Goal: Transaction & Acquisition: Purchase product/service

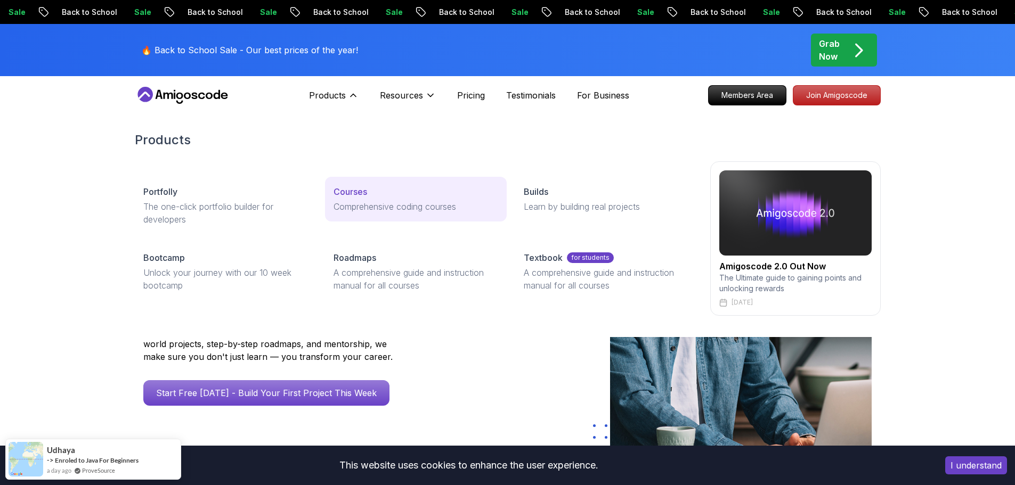
click at [356, 193] on p "Courses" at bounding box center [351, 191] width 34 height 13
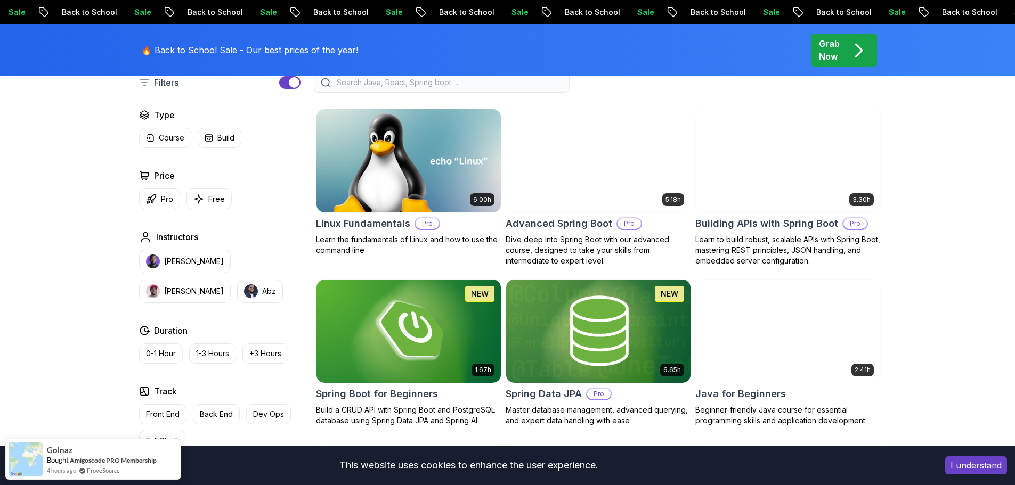
scroll to position [320, 0]
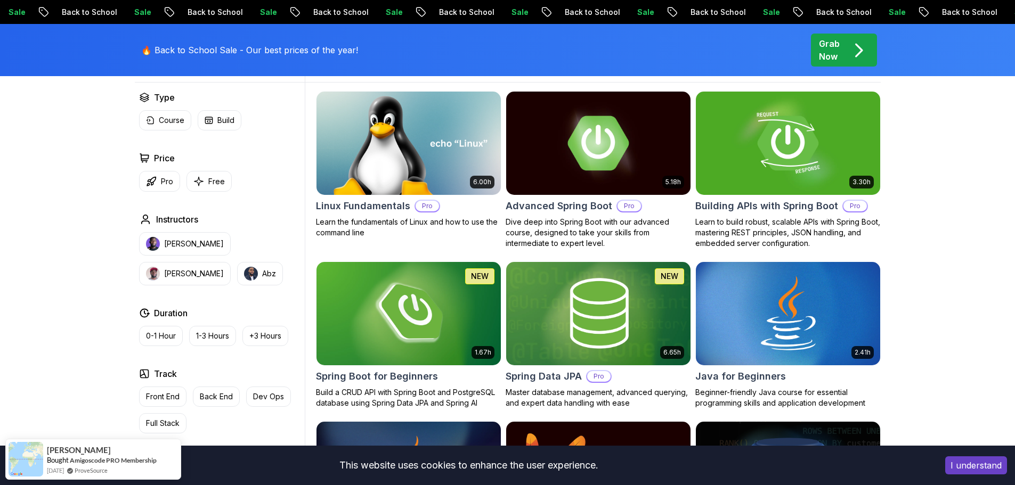
click at [590, 206] on h2 "Advanced Spring Boot" at bounding box center [559, 206] width 107 height 15
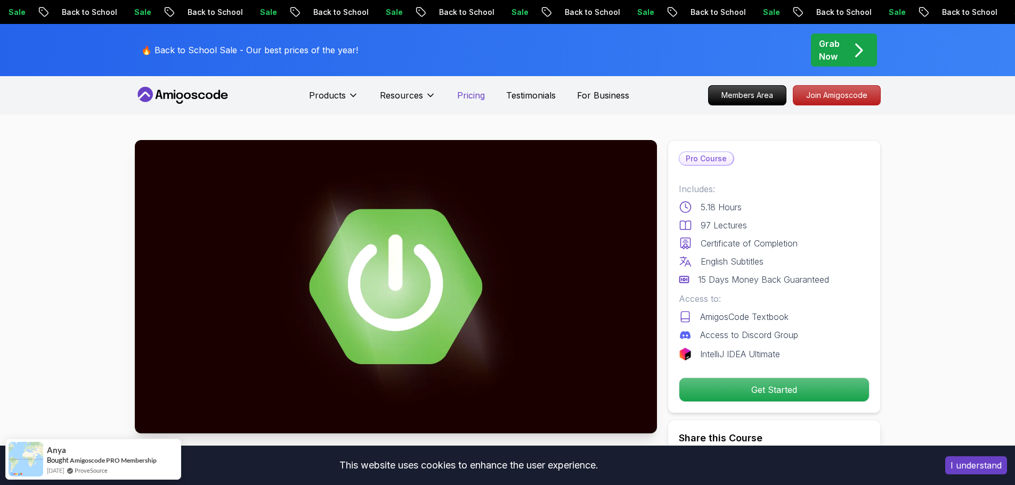
click at [474, 98] on p "Pricing" at bounding box center [471, 95] width 28 height 13
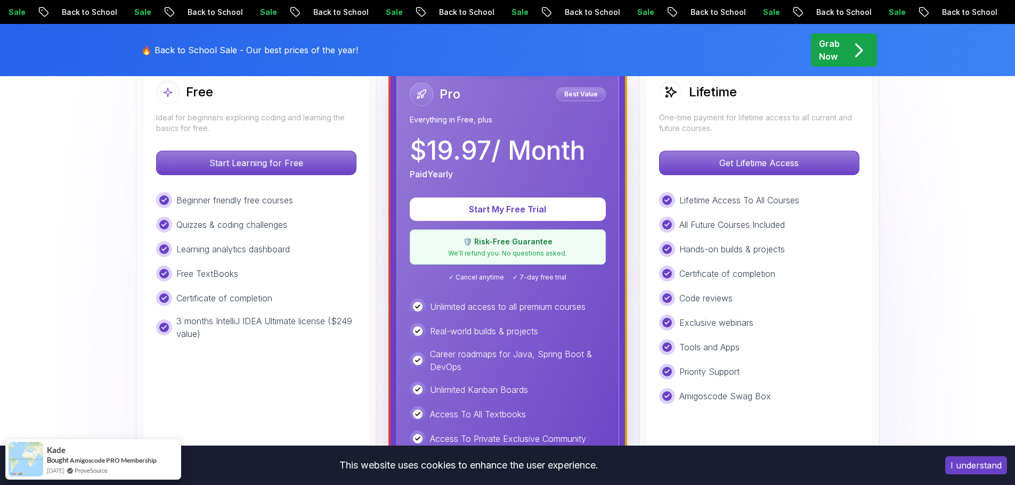
scroll to position [213, 0]
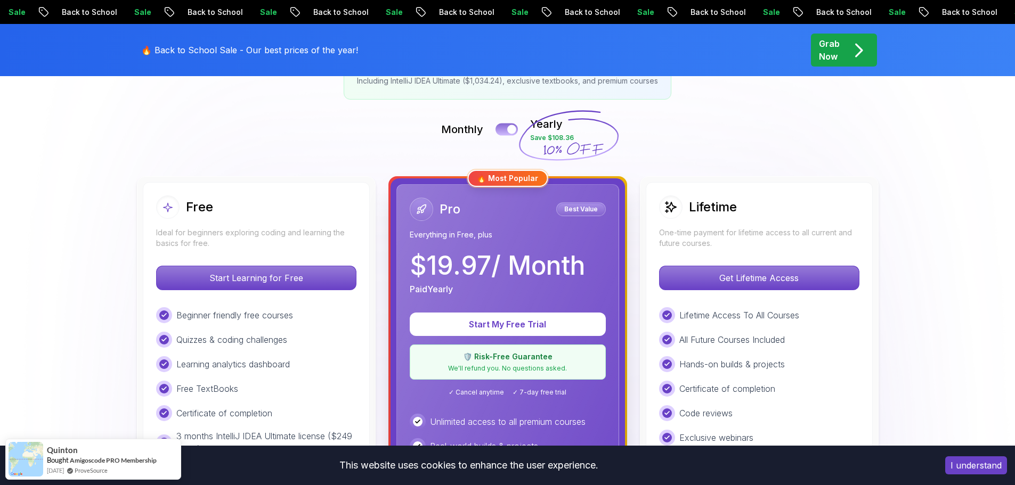
click at [503, 129] on button at bounding box center [507, 129] width 22 height 12
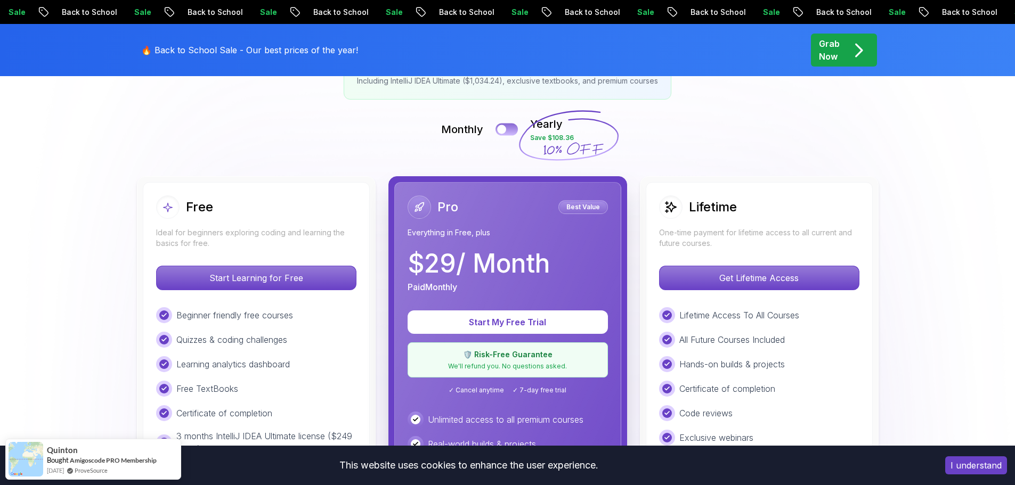
click at [511, 129] on button at bounding box center [507, 129] width 22 height 12
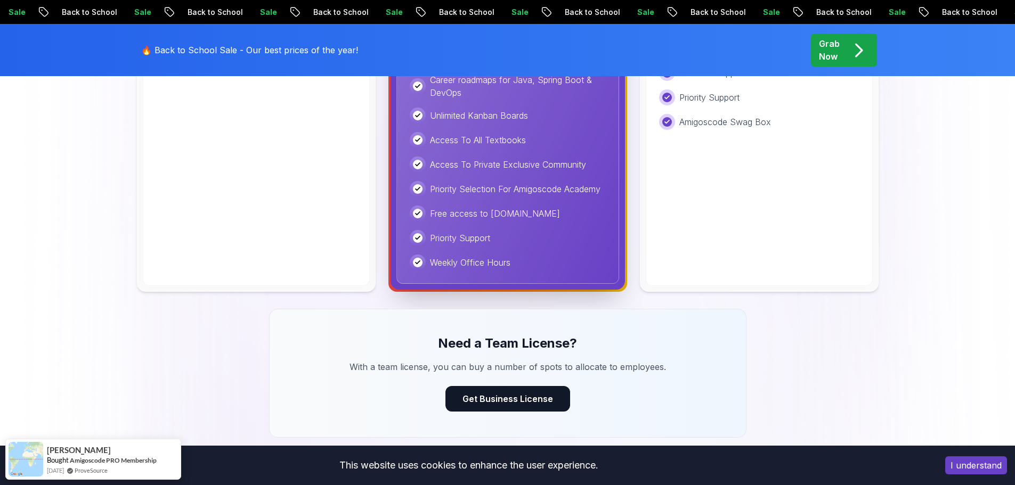
scroll to position [586, 0]
